Goal: Check status: Check status

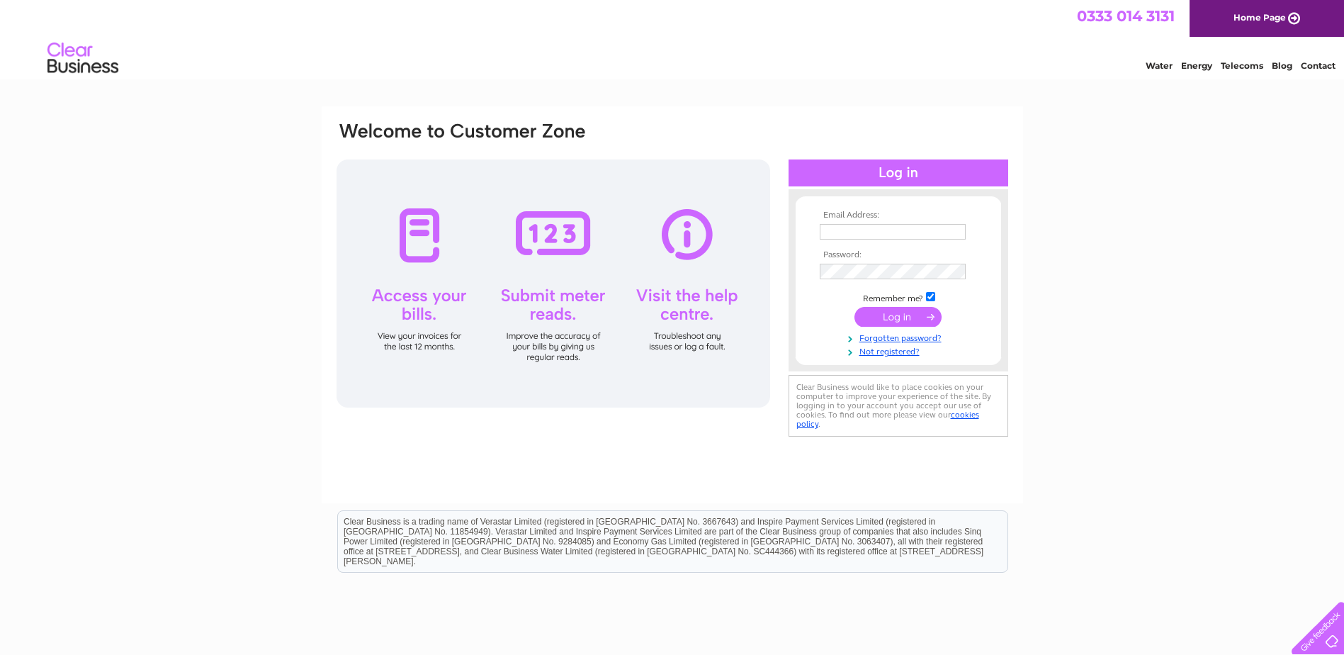
drag, startPoint x: 842, startPoint y: 54, endPoint x: 837, endPoint y: 45, distance: 9.8
click at [842, 53] on div "Water Energy Telecoms Blog Contact" at bounding box center [672, 60] width 1344 height 46
type input "[PERSON_NAME][EMAIL_ADDRESS][DOMAIN_NAME]"
click at [871, 307] on input "submit" at bounding box center [898, 317] width 87 height 20
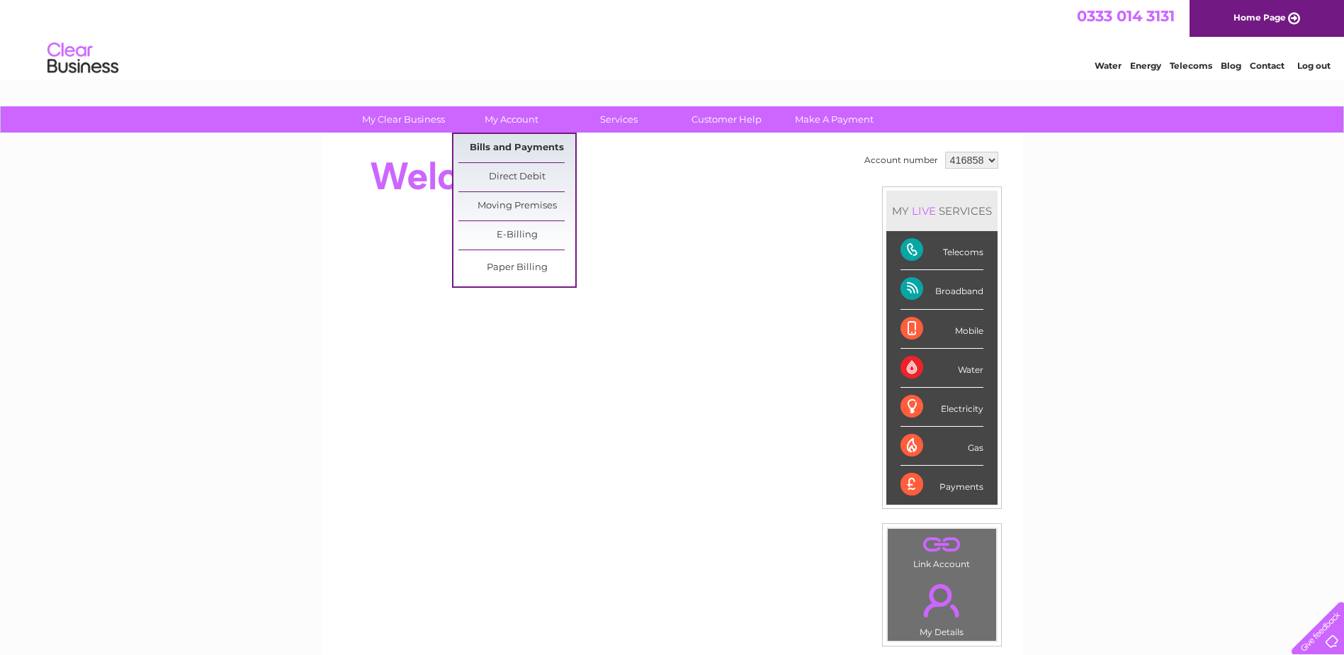
click at [517, 146] on link "Bills and Payments" at bounding box center [517, 148] width 117 height 28
